Goal: Information Seeking & Learning: Learn about a topic

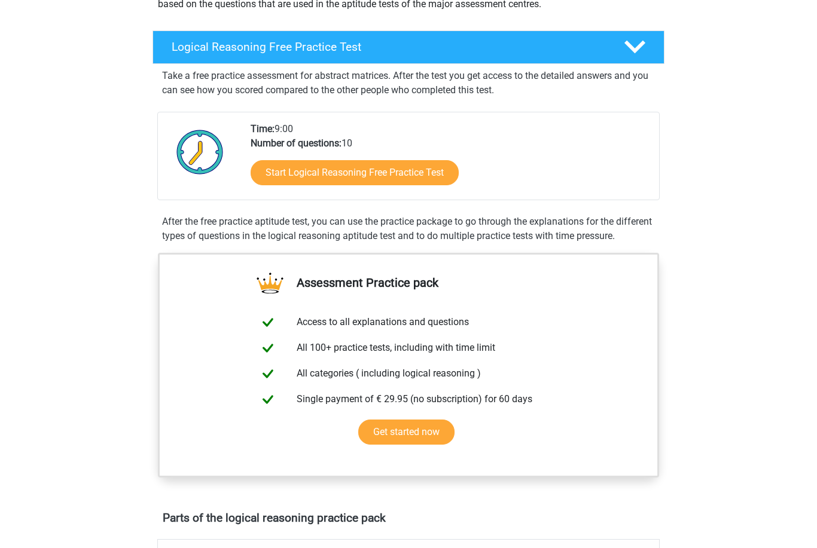
scroll to position [182, 0]
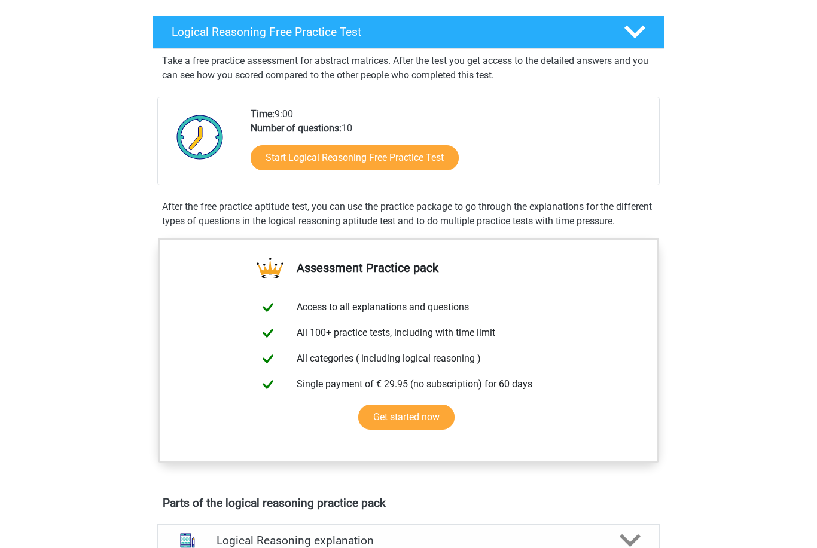
click at [393, 155] on link "Start Logical Reasoning Free Practice Test" at bounding box center [354, 157] width 208 height 25
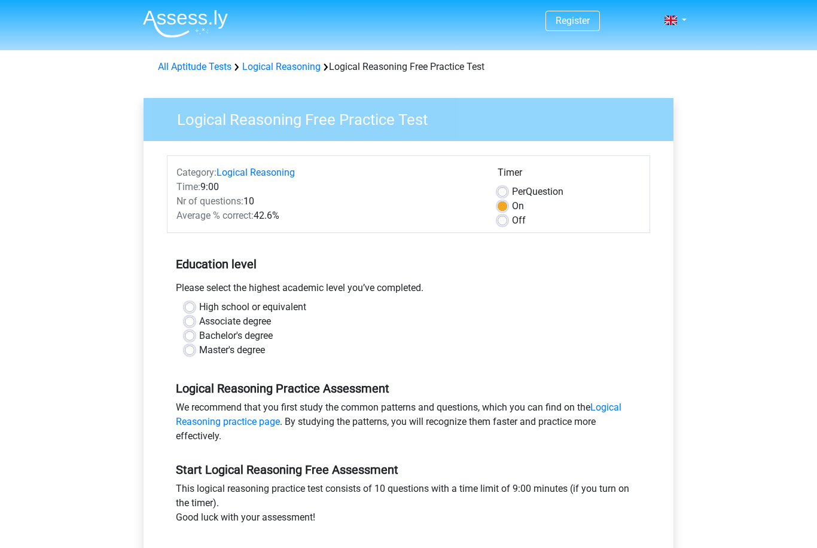
click at [199, 347] on label "Master's degree" at bounding box center [232, 350] width 66 height 14
click at [193, 347] on input "Master's degree" at bounding box center [190, 349] width 10 height 12
radio input "true"
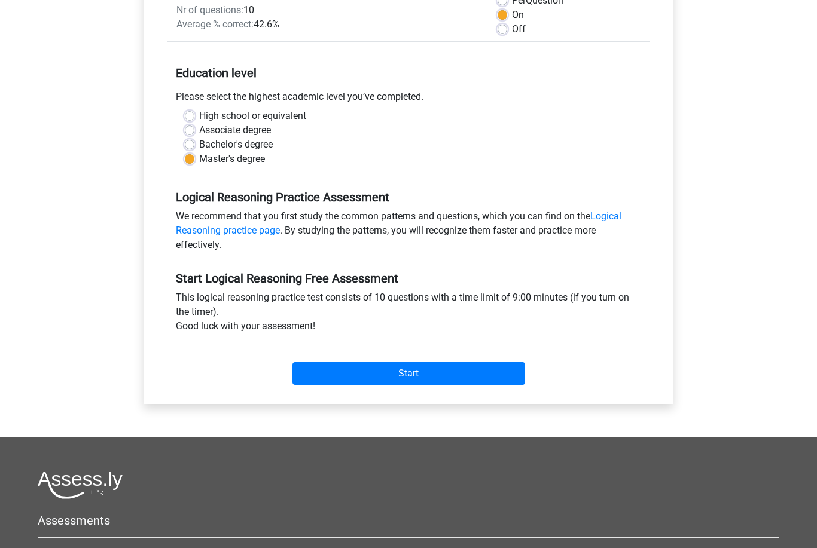
scroll to position [191, 0]
click at [426, 371] on input "Start" at bounding box center [408, 374] width 233 height 23
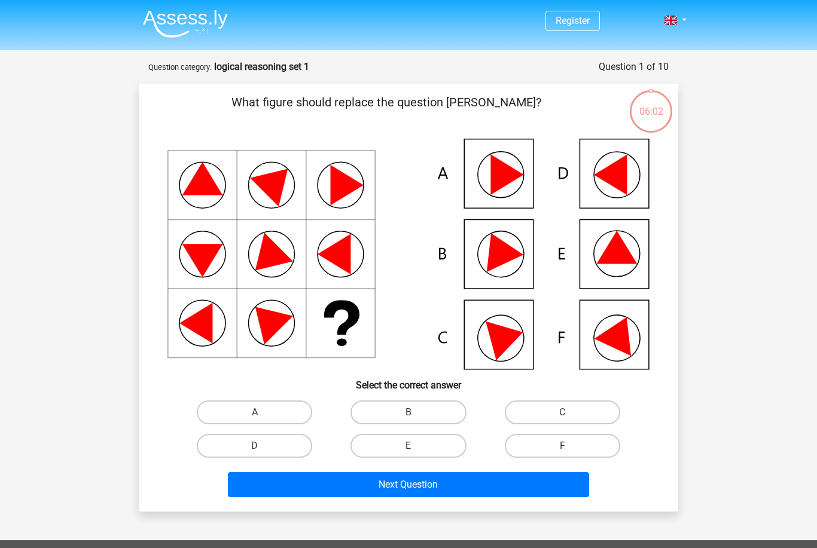
click at [495, 333] on icon at bounding box center [506, 337] width 42 height 48
click at [557, 412] on label "C" at bounding box center [562, 413] width 115 height 24
click at [562, 412] on input "C" at bounding box center [566, 416] width 8 height 8
radio input "true"
click at [450, 482] on button "Next Question" at bounding box center [409, 484] width 362 height 25
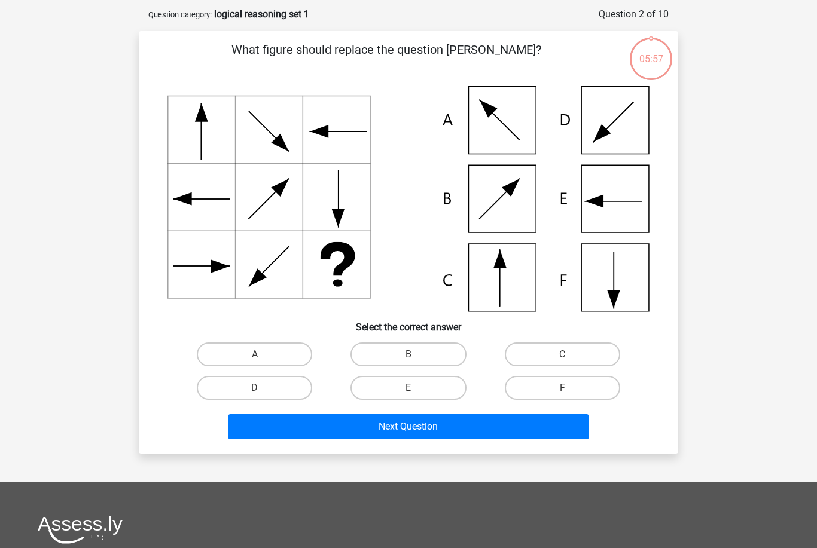
scroll to position [60, 0]
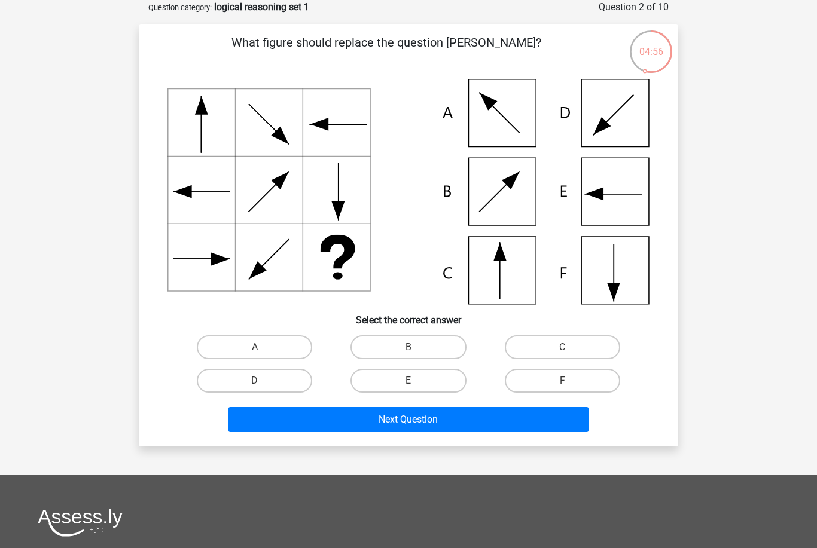
click at [561, 346] on label "C" at bounding box center [562, 347] width 115 height 24
click at [562, 347] on input "C" at bounding box center [566, 351] width 8 height 8
radio input "true"
click at [441, 424] on button "Next Question" at bounding box center [409, 419] width 362 height 25
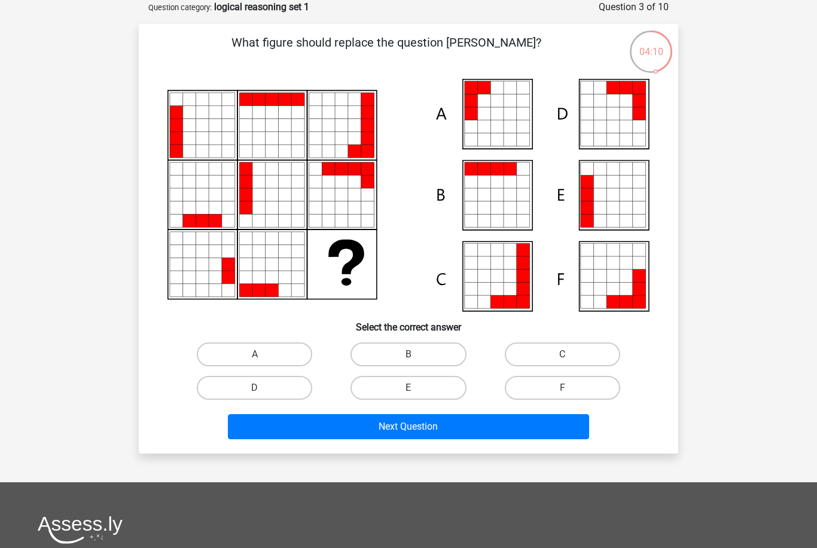
click at [407, 390] on label "E" at bounding box center [407, 388] width 115 height 24
click at [408, 390] on input "E" at bounding box center [412, 392] width 8 height 8
radio input "true"
click at [424, 431] on button "Next Question" at bounding box center [409, 426] width 362 height 25
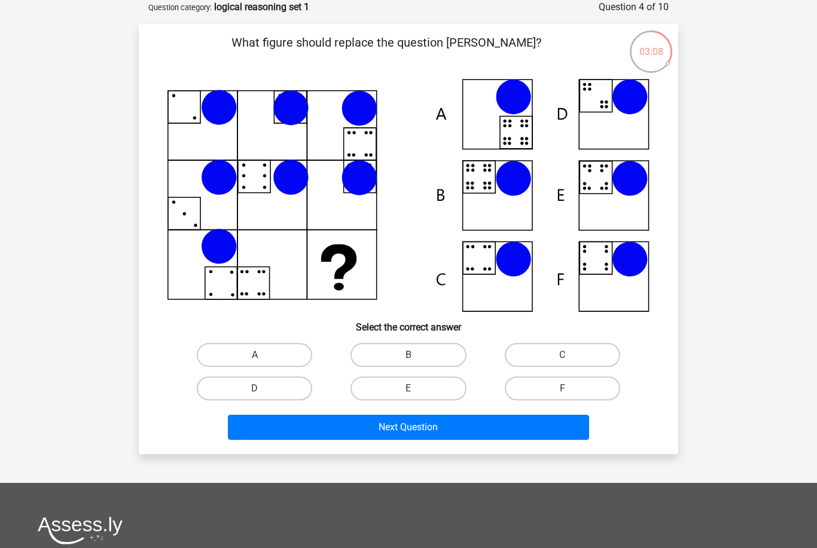
click at [246, 365] on label "A" at bounding box center [254, 355] width 115 height 24
click at [255, 363] on input "A" at bounding box center [259, 359] width 8 height 8
radio input "true"
click at [388, 432] on button "Next Question" at bounding box center [409, 427] width 362 height 25
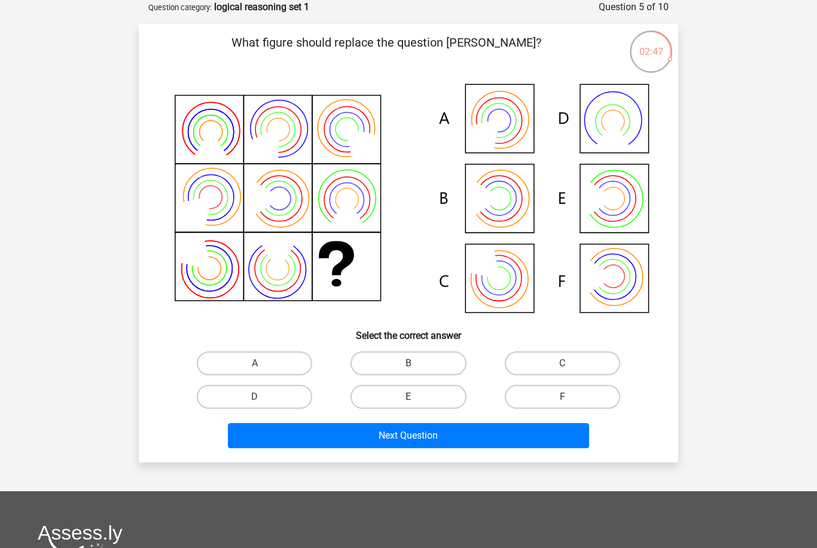
click at [610, 286] on icon at bounding box center [408, 200] width 482 height 242
click at [557, 403] on label "F" at bounding box center [562, 397] width 115 height 24
click at [562, 403] on input "F" at bounding box center [566, 401] width 8 height 8
radio input "true"
click at [453, 435] on button "Next Question" at bounding box center [409, 435] width 362 height 25
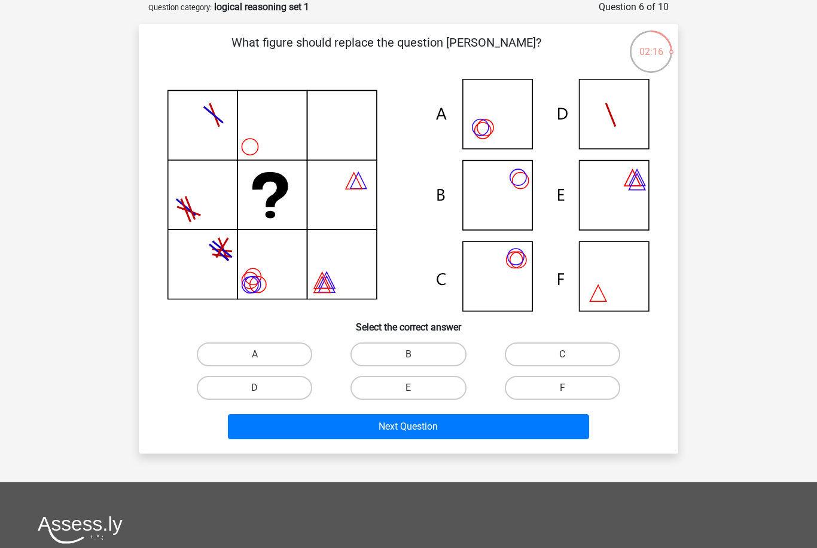
click at [410, 352] on label "B" at bounding box center [407, 355] width 115 height 24
click at [410, 354] on input "B" at bounding box center [412, 358] width 8 height 8
radio input "true"
click at [407, 428] on button "Next Question" at bounding box center [409, 426] width 362 height 25
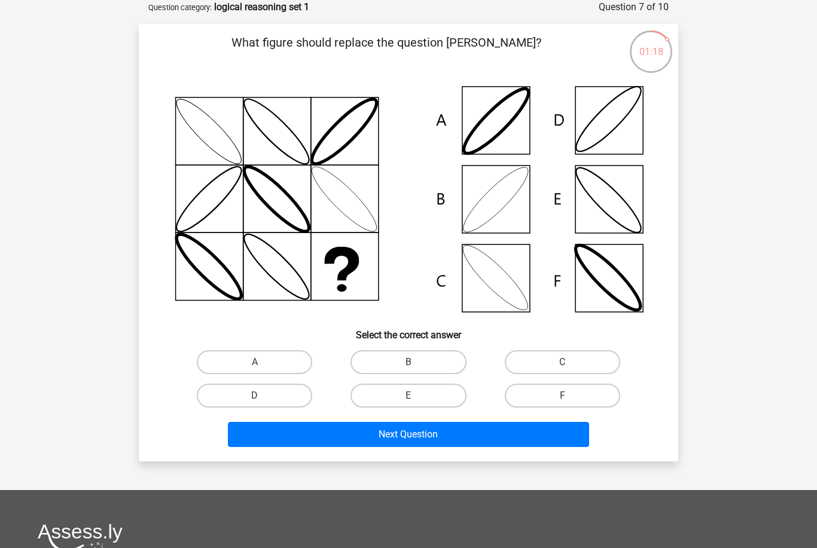
click at [493, 287] on icon at bounding box center [408, 199] width 482 height 241
click at [263, 361] on label "A" at bounding box center [254, 362] width 115 height 24
click at [262, 362] on input "A" at bounding box center [259, 366] width 8 height 8
radio input "true"
click at [405, 436] on button "Next Question" at bounding box center [409, 434] width 362 height 25
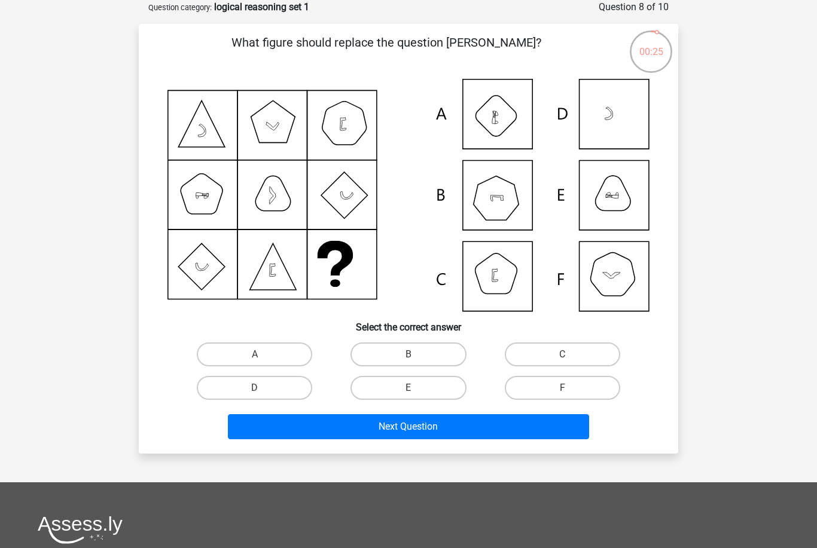
click at [567, 391] on input "F" at bounding box center [566, 392] width 8 height 8
radio input "true"
click at [470, 428] on button "Next Question" at bounding box center [409, 426] width 362 height 25
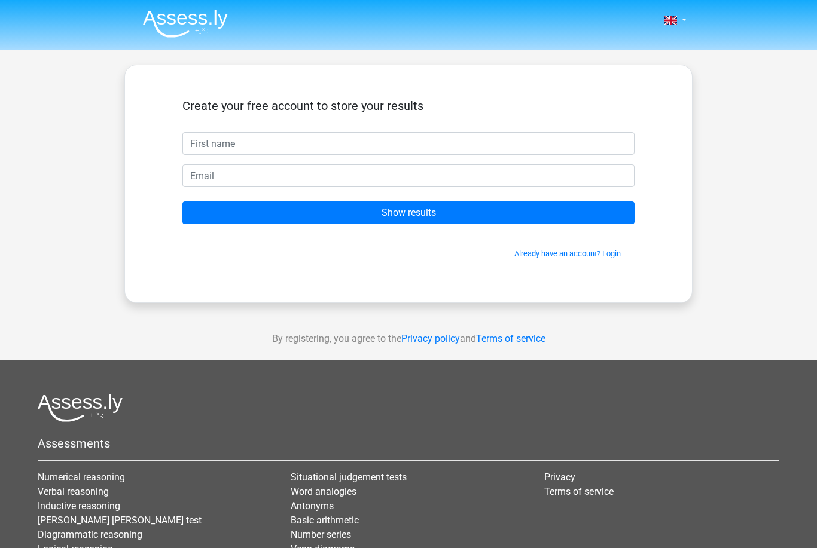
scroll to position [60, 0]
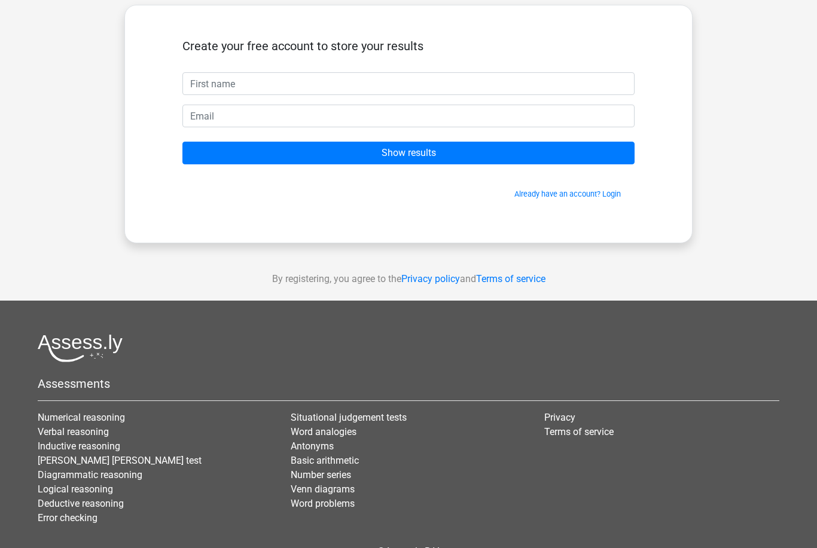
click at [224, 84] on input "text" at bounding box center [408, 83] width 452 height 23
type input "Rachael"
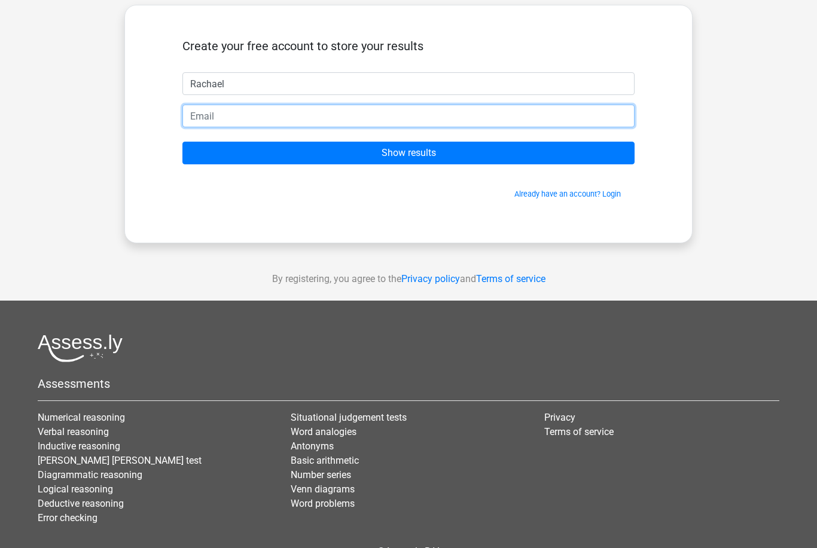
click at [206, 116] on input "email" at bounding box center [408, 116] width 452 height 23
type input "[EMAIL_ADDRESS][PERSON_NAME][DOMAIN_NAME]"
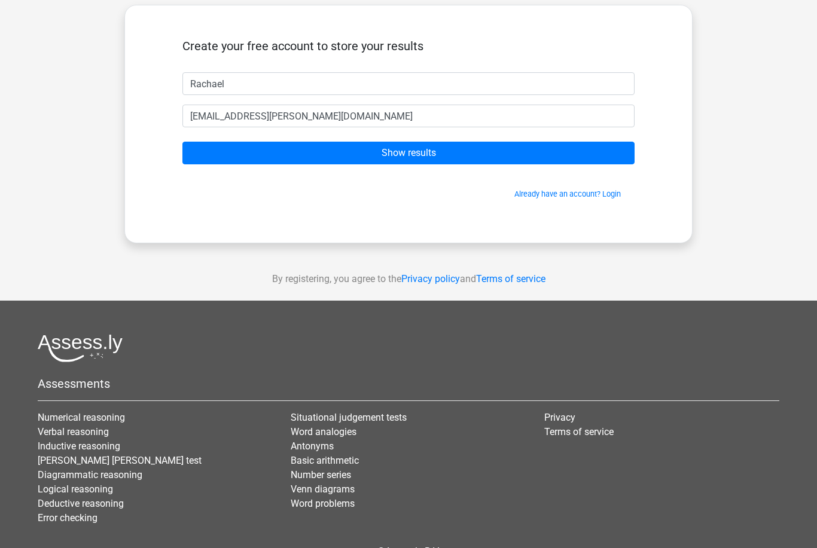
click at [439, 160] on input "Show results" at bounding box center [408, 153] width 452 height 23
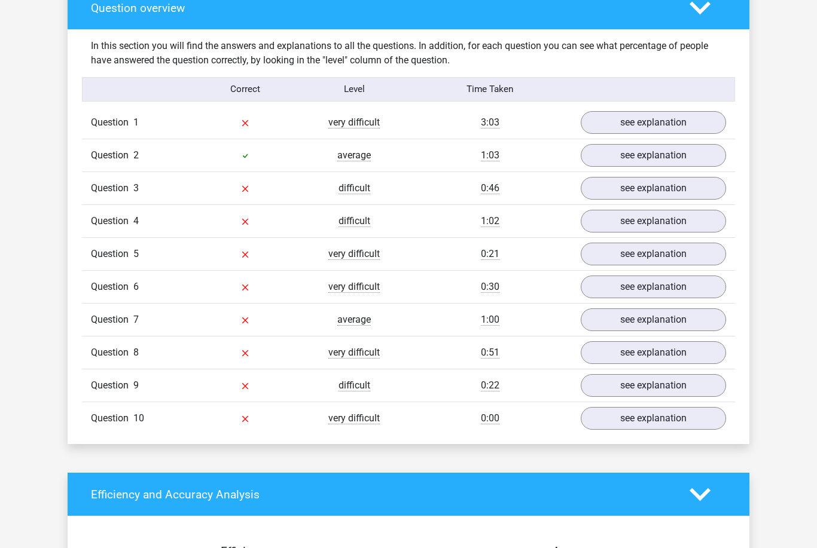
scroll to position [899, 0]
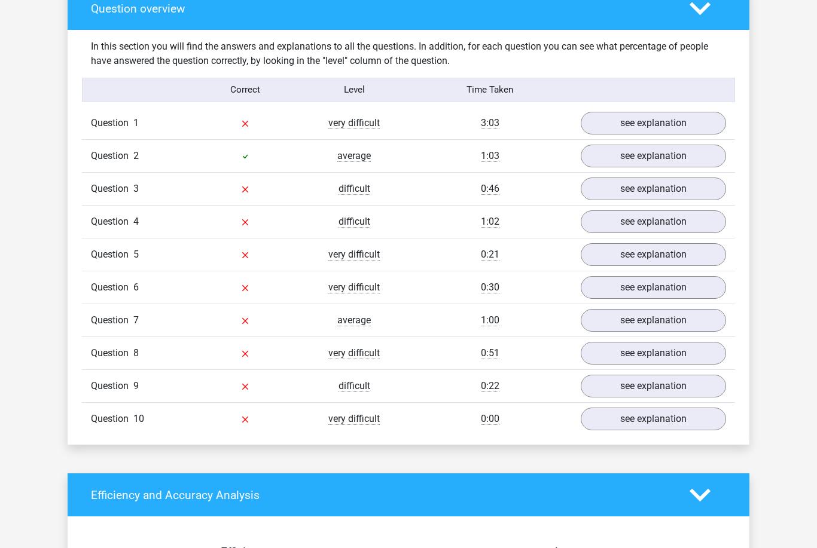
click at [655, 127] on link "see explanation" at bounding box center [652, 123] width 145 height 23
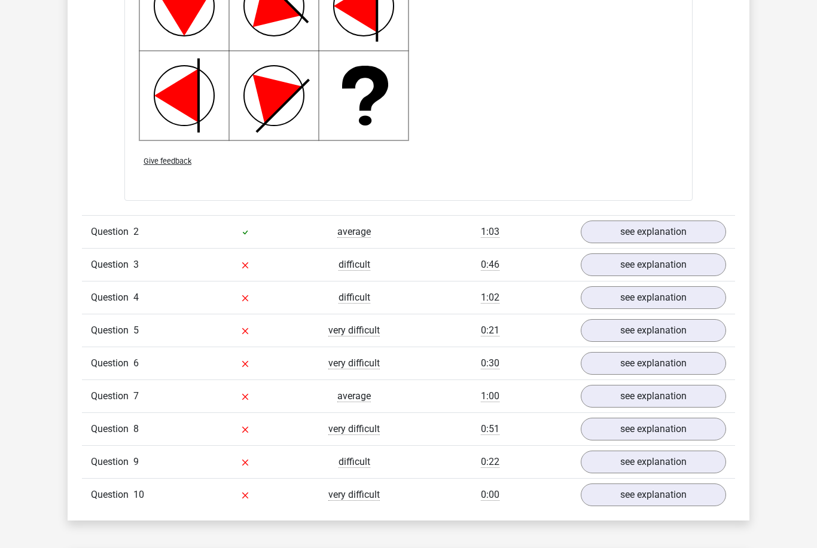
scroll to position [1641, 0]
click at [634, 234] on link "see explanation" at bounding box center [652, 232] width 145 height 23
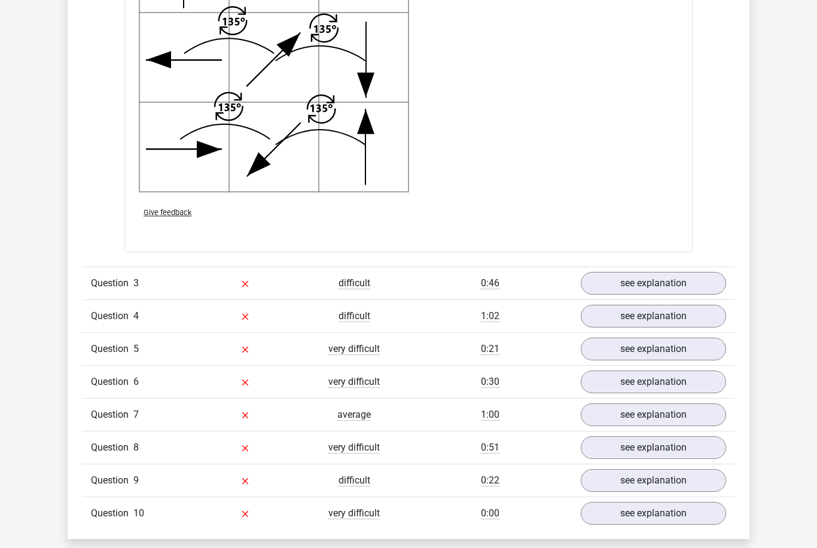
scroll to position [2414, 0]
click at [626, 287] on link "see explanation" at bounding box center [652, 283] width 145 height 23
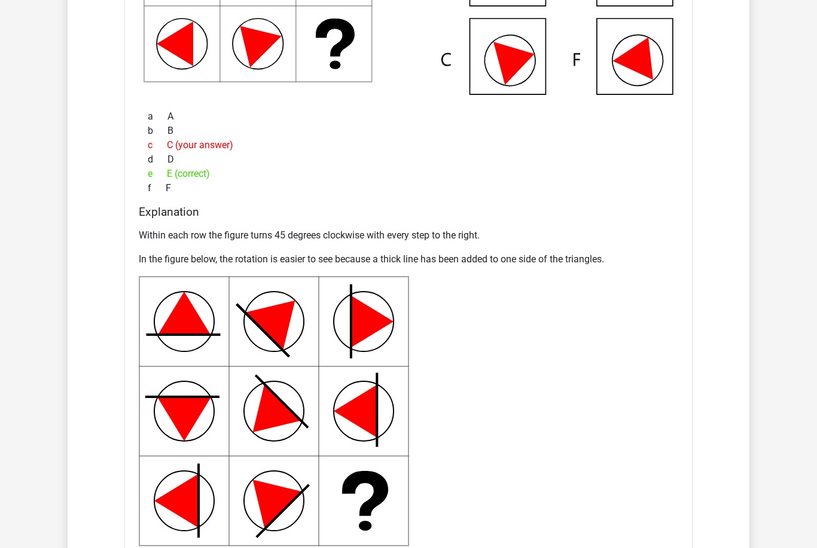
scroll to position [1233, 0]
